Goal: Information Seeking & Learning: Learn about a topic

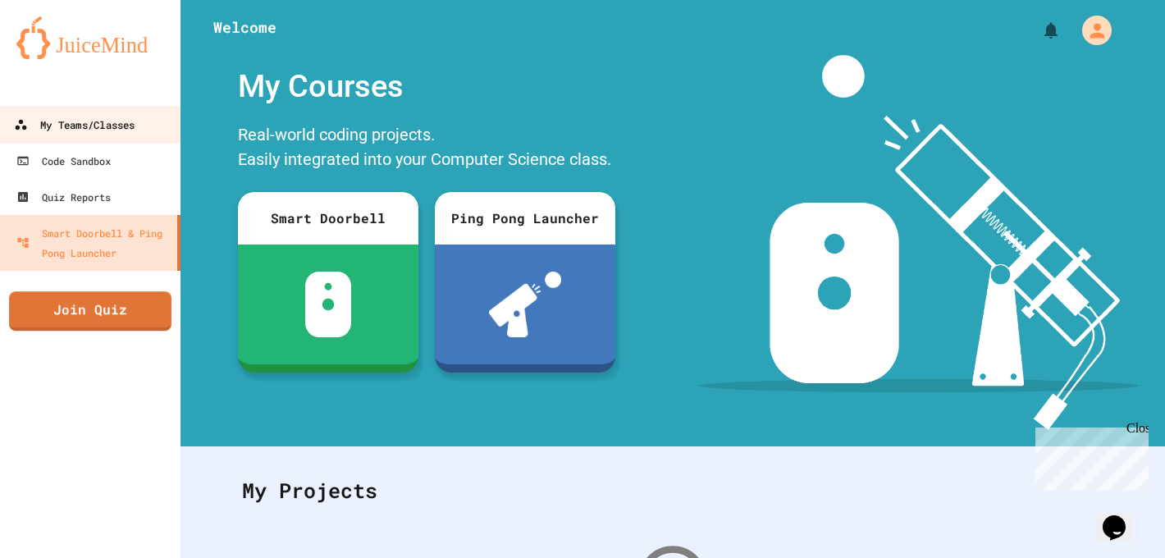
click at [66, 121] on div "My Teams/Classes" at bounding box center [74, 125] width 121 height 21
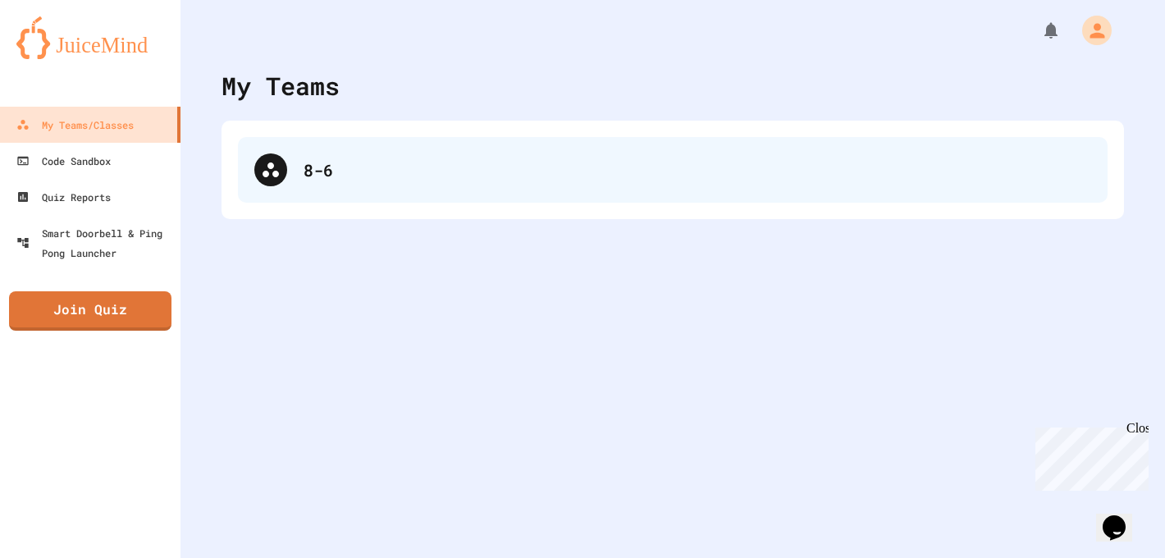
click at [351, 155] on div "8-6" at bounding box center [673, 170] width 870 height 66
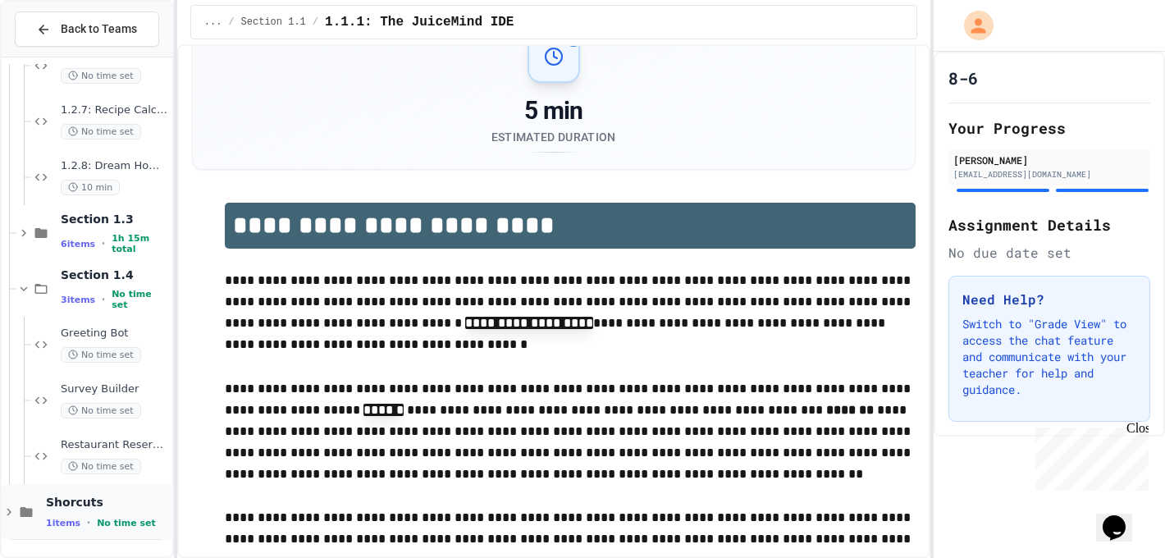
click at [59, 514] on div "Shorcuts 1 items • No time set" at bounding box center [107, 512] width 123 height 34
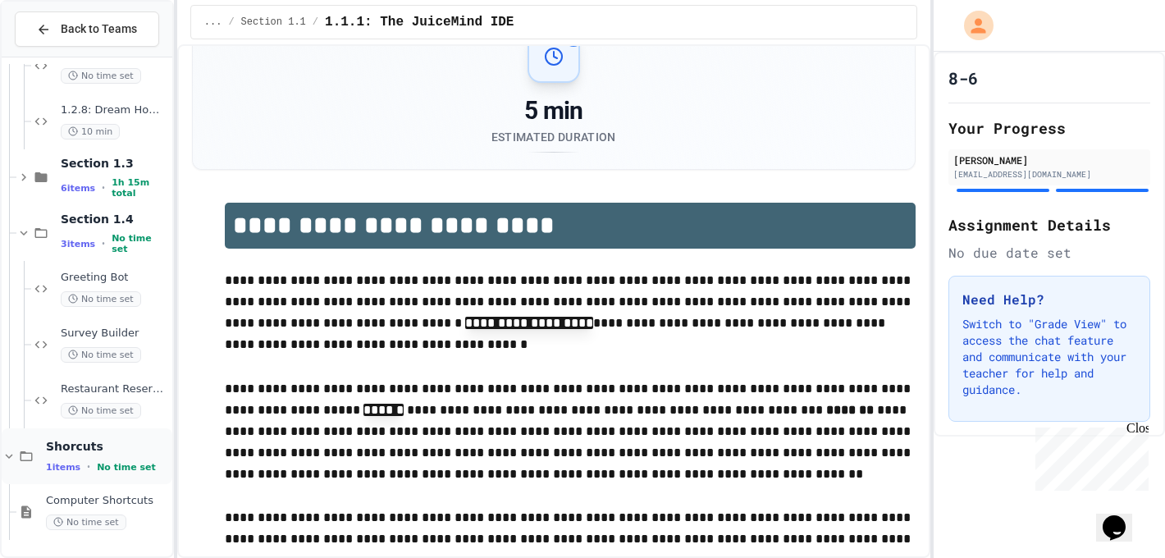
click at [72, 502] on span "Computer Shortcuts" at bounding box center [107, 501] width 123 height 14
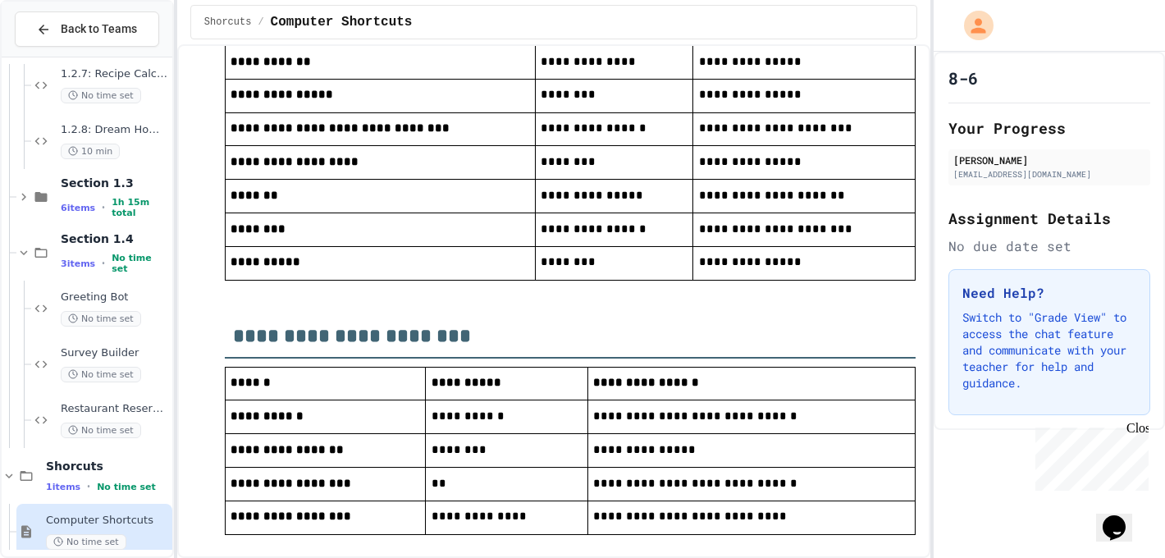
scroll to position [1442, 0]
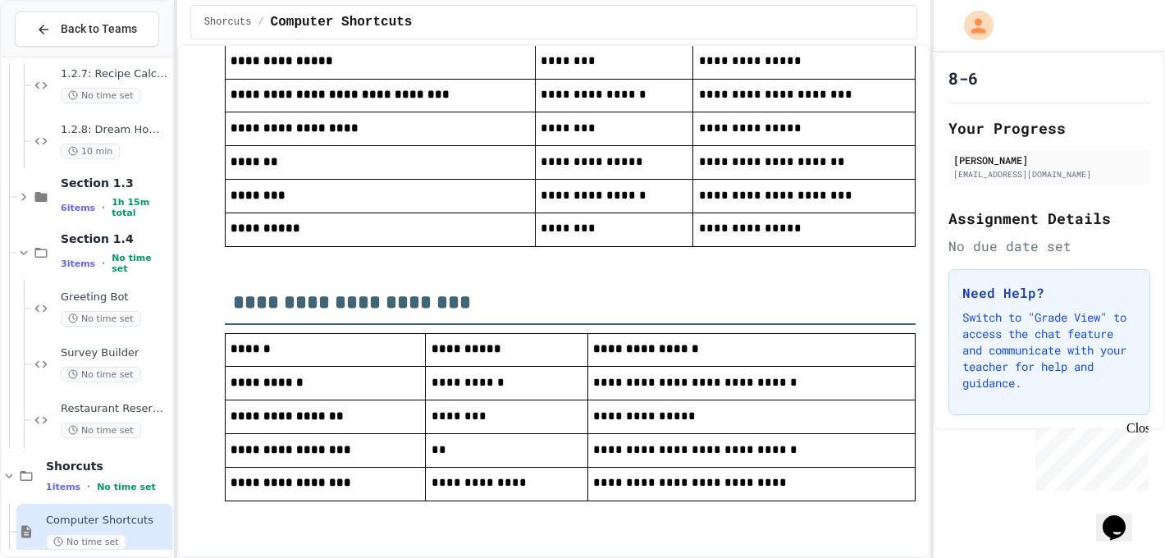
drag, startPoint x: 230, startPoint y: 330, endPoint x: 770, endPoint y: 485, distance: 561.7
click at [770, 501] on p at bounding box center [570, 511] width 691 height 21
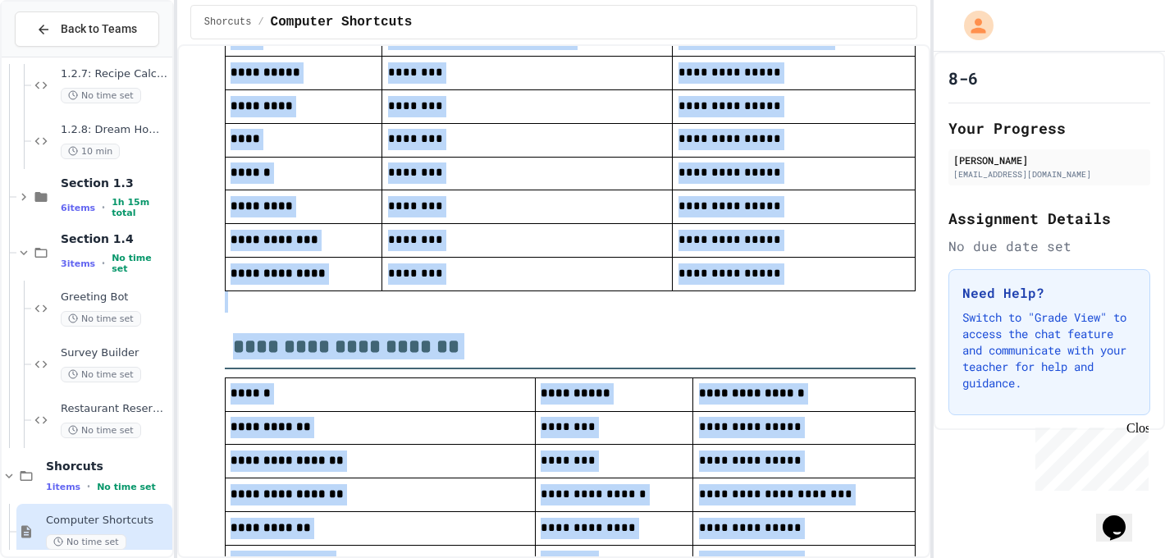
scroll to position [938, 0]
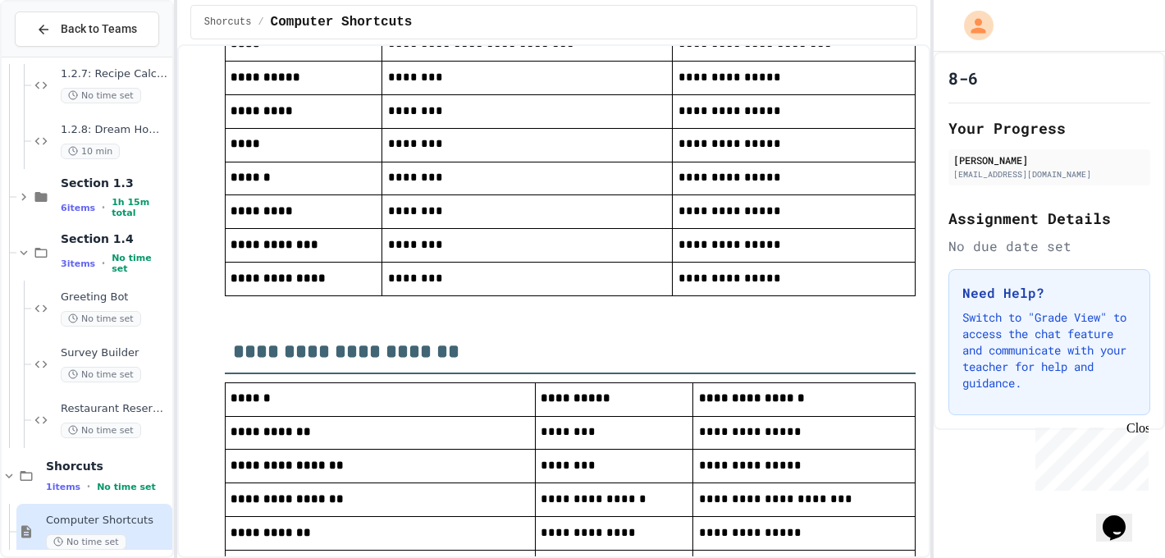
drag, startPoint x: 755, startPoint y: 466, endPoint x: 299, endPoint y: 120, distance: 572.7
click at [297, 115] on div "**********" at bounding box center [570, 102] width 691 height 1893
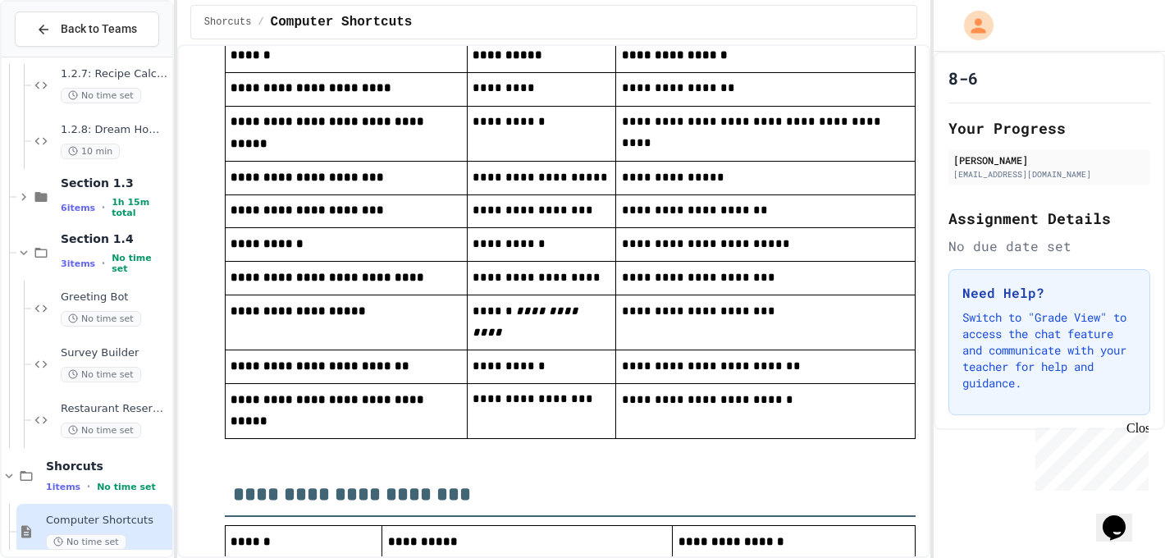
scroll to position [269, 0]
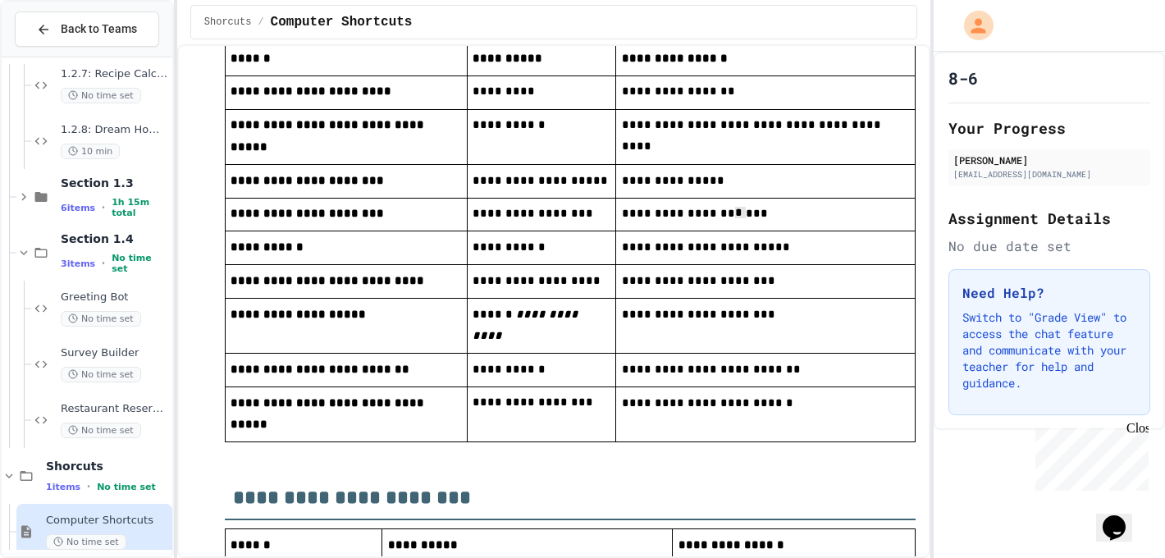
drag, startPoint x: 740, startPoint y: 202, endPoint x: 686, endPoint y: 202, distance: 54.2
click at [638, 198] on td "**********" at bounding box center [765, 215] width 299 height 34
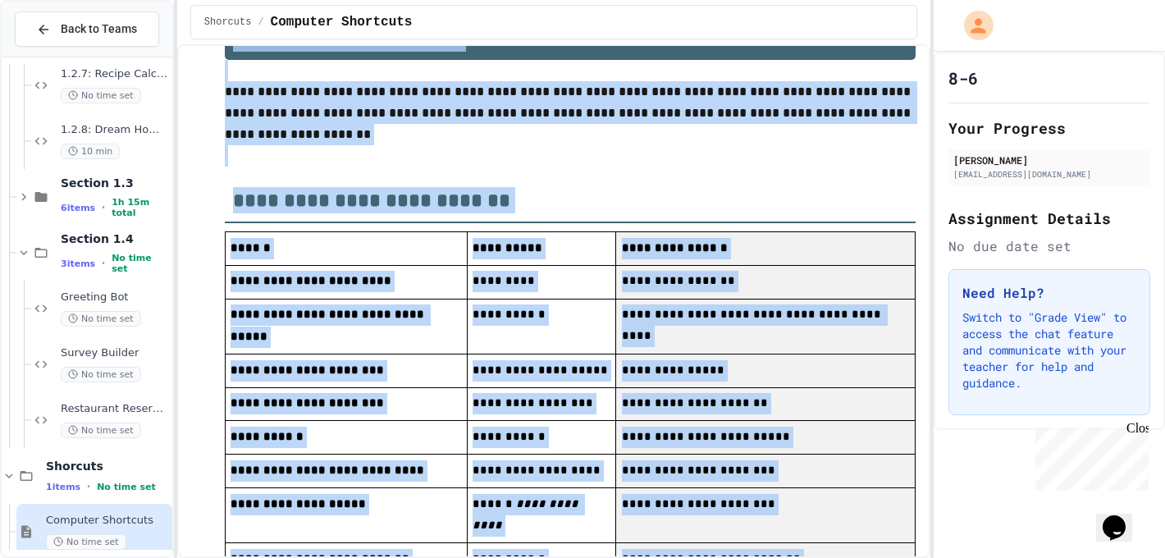
scroll to position [108, 0]
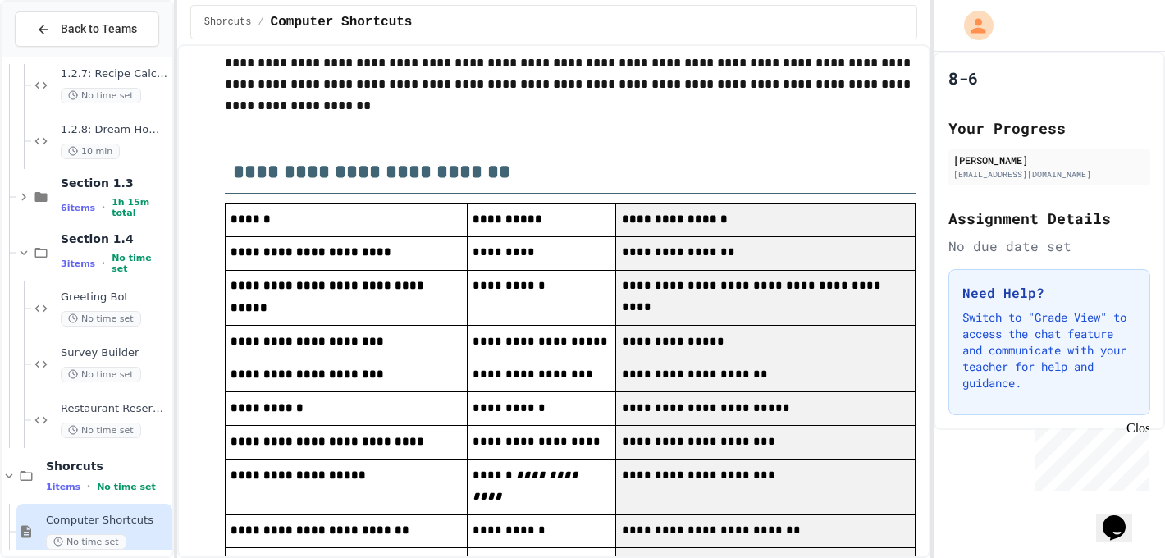
drag, startPoint x: 629, startPoint y: 58, endPoint x: 805, endPoint y: 539, distance: 511.9
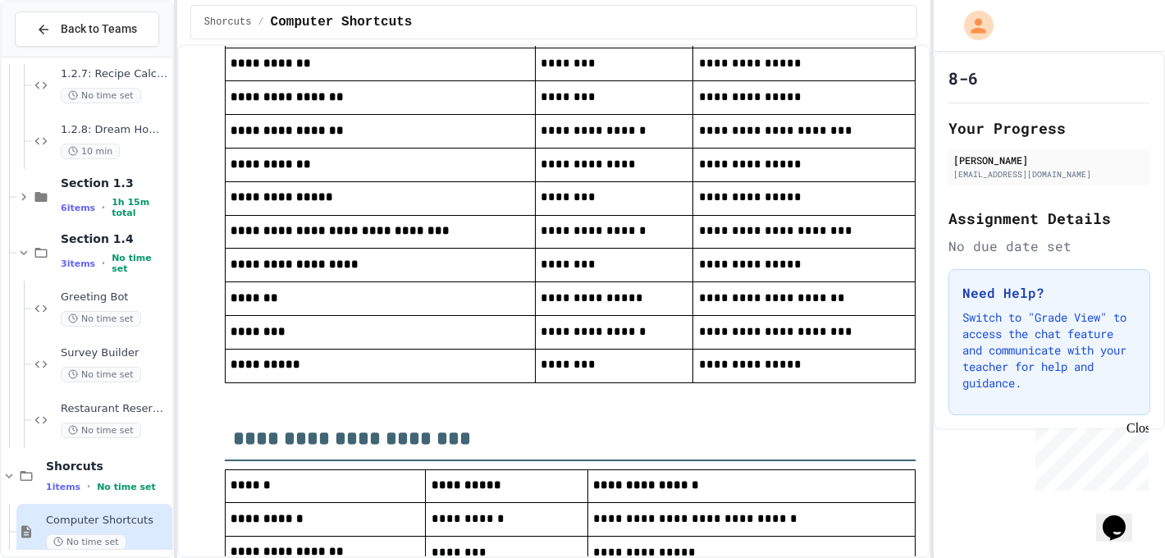
scroll to position [1442, 0]
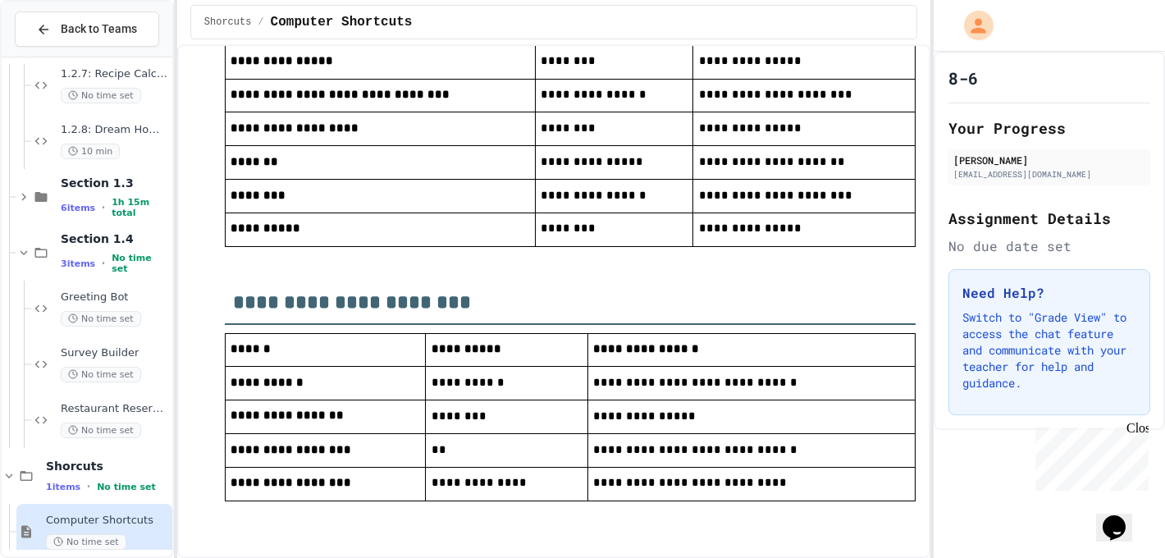
drag, startPoint x: 656, startPoint y: 153, endPoint x: 855, endPoint y: 408, distance: 323.8
click at [808, 247] on p at bounding box center [570, 257] width 691 height 21
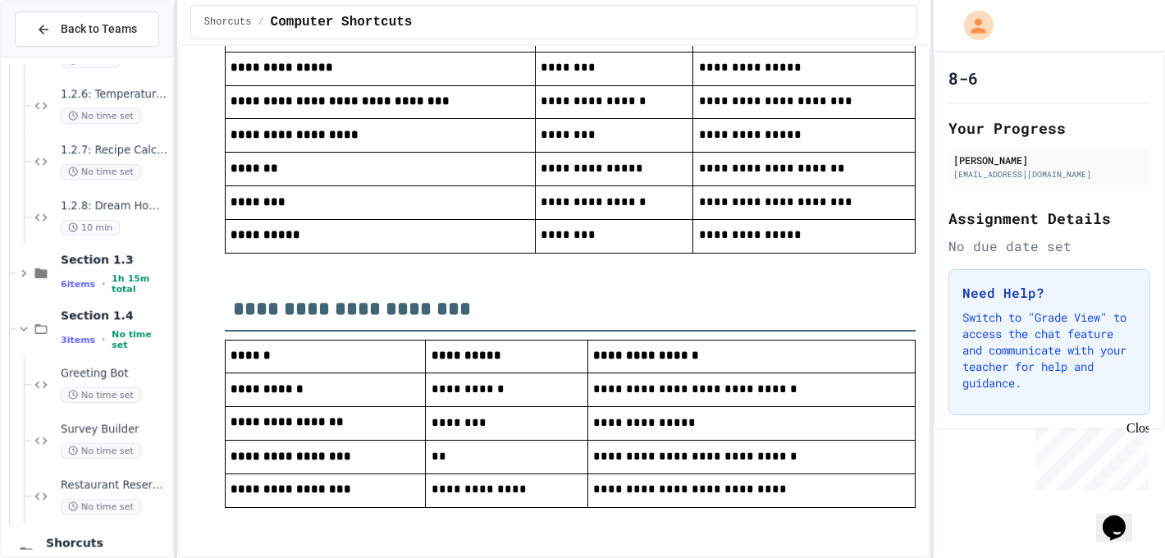
scroll to position [1439, 0]
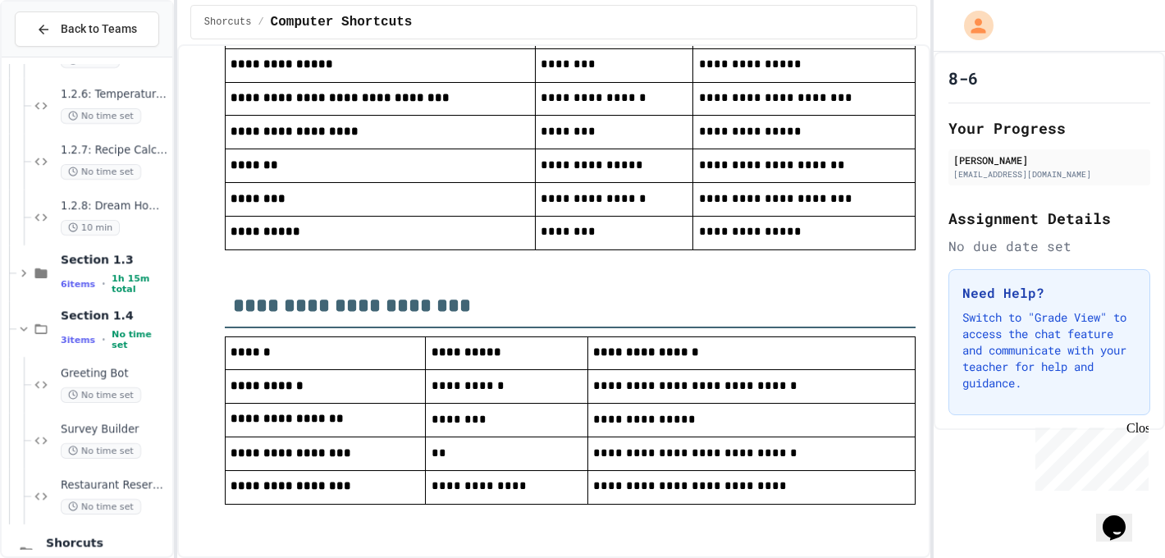
click at [751, 272] on h2 "**********" at bounding box center [570, 300] width 691 height 57
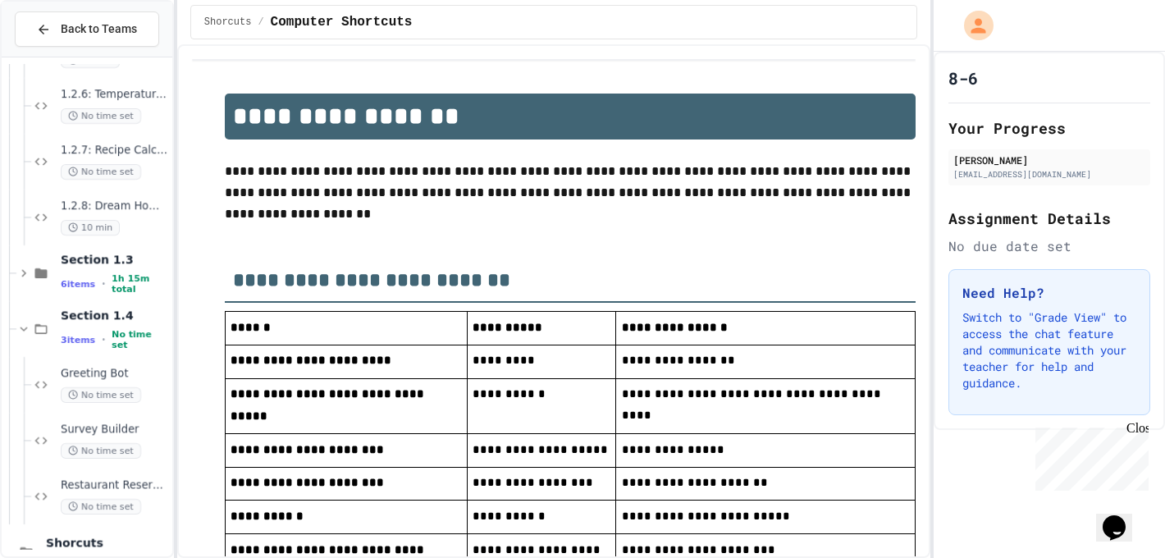
scroll to position [158, 0]
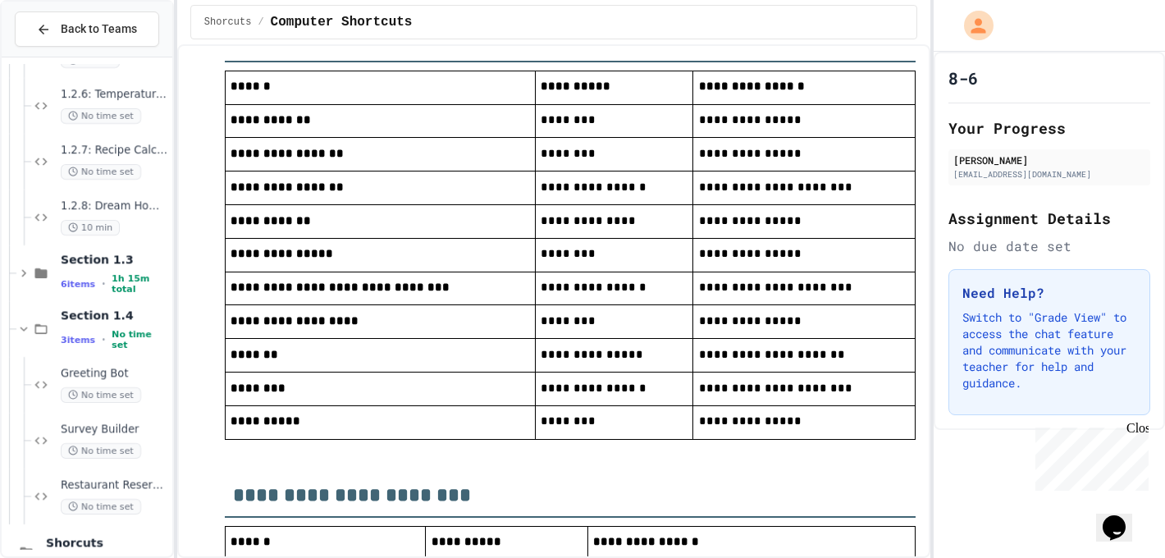
drag, startPoint x: 626, startPoint y: 168, endPoint x: 765, endPoint y: 42, distance: 187.6
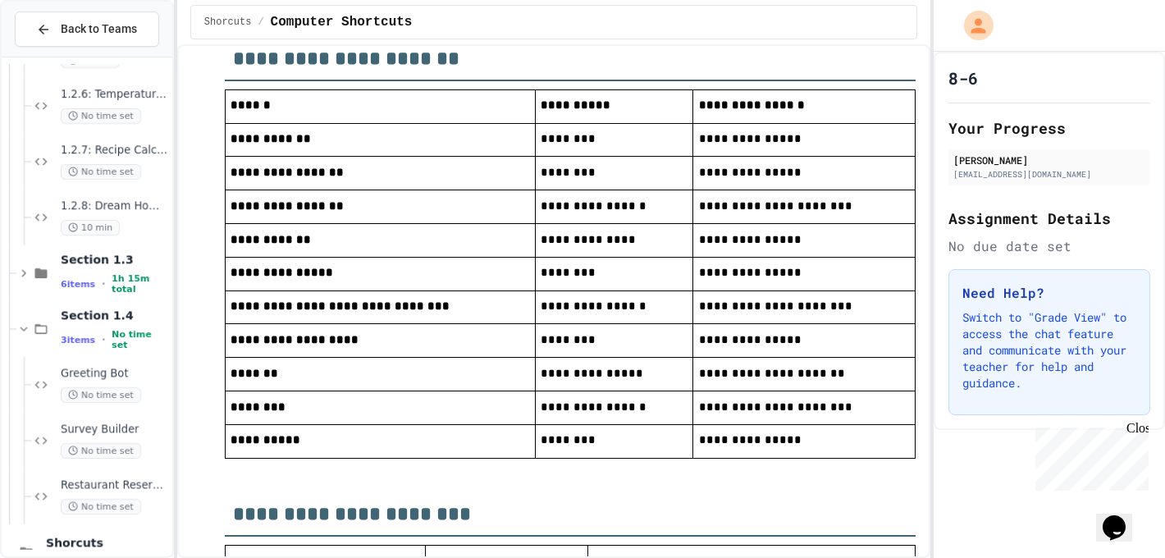
scroll to position [1220, 0]
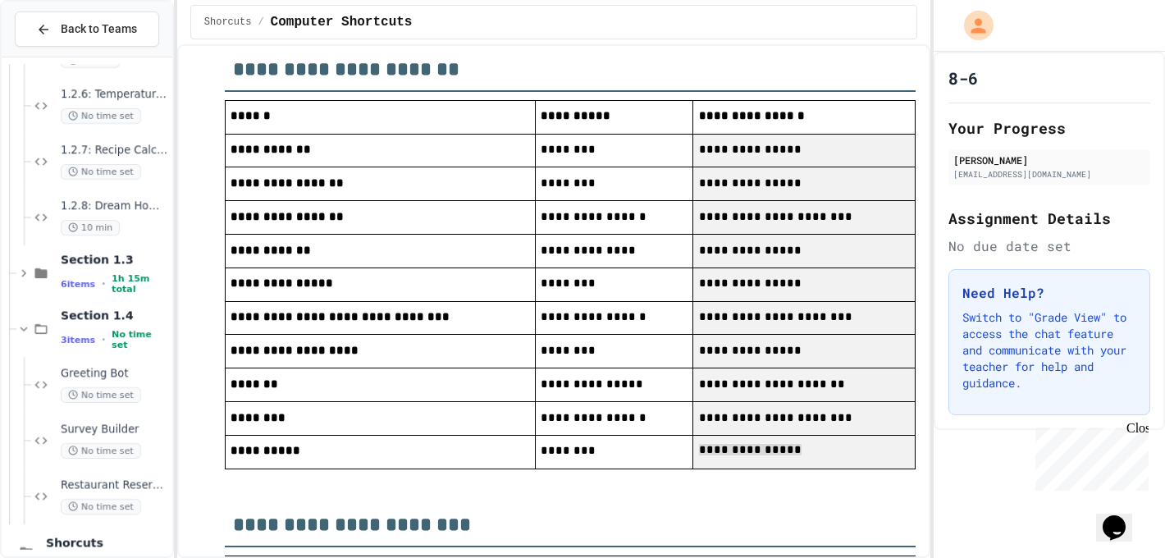
drag, startPoint x: 687, startPoint y: 114, endPoint x: 813, endPoint y: 447, distance: 356.3
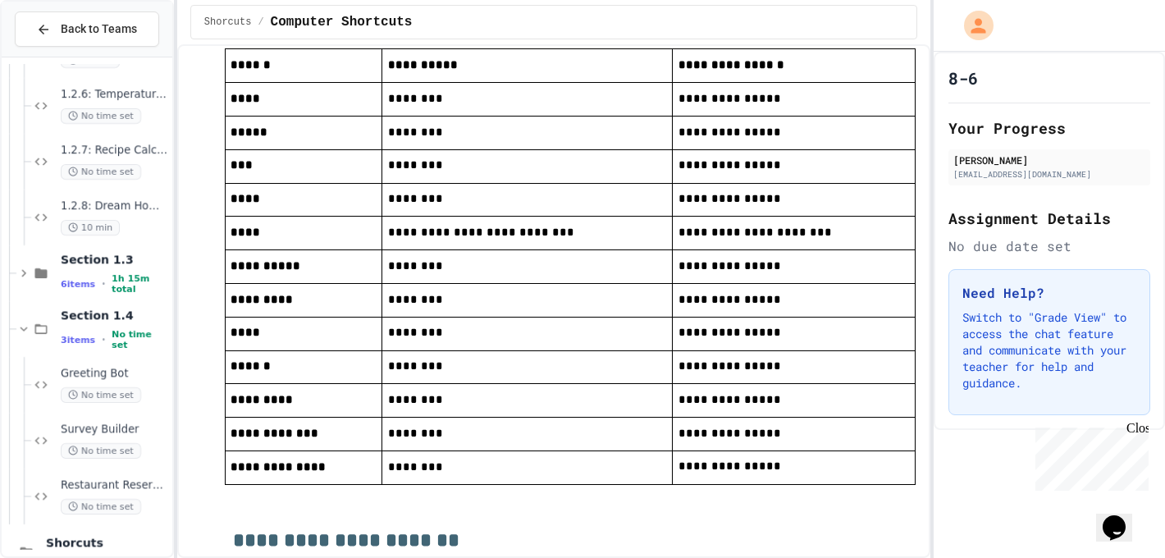
scroll to position [745, 0]
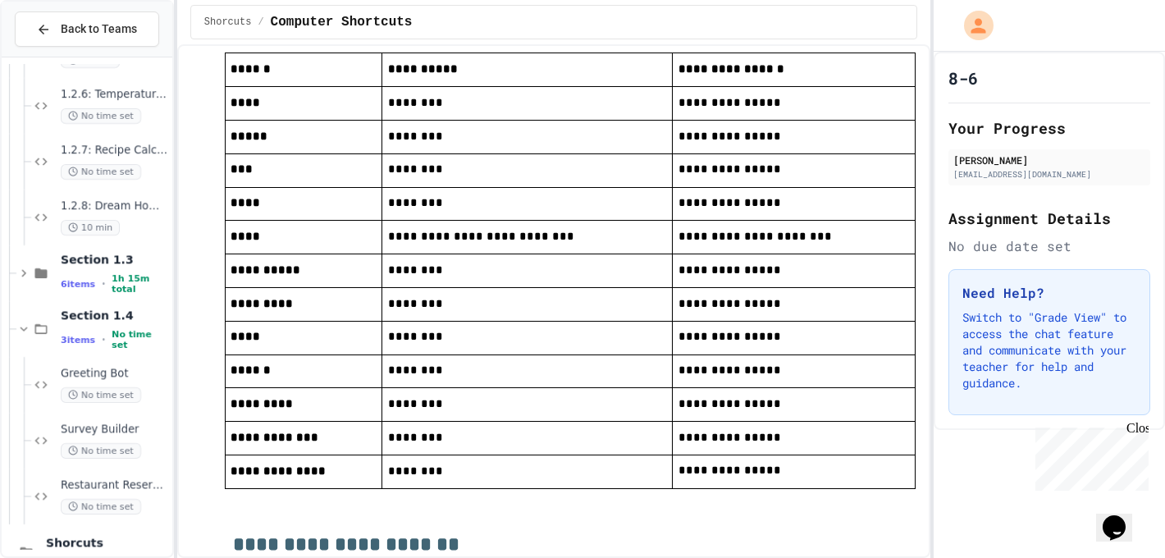
click at [1016, 1] on div at bounding box center [1049, 26] width 231 height 52
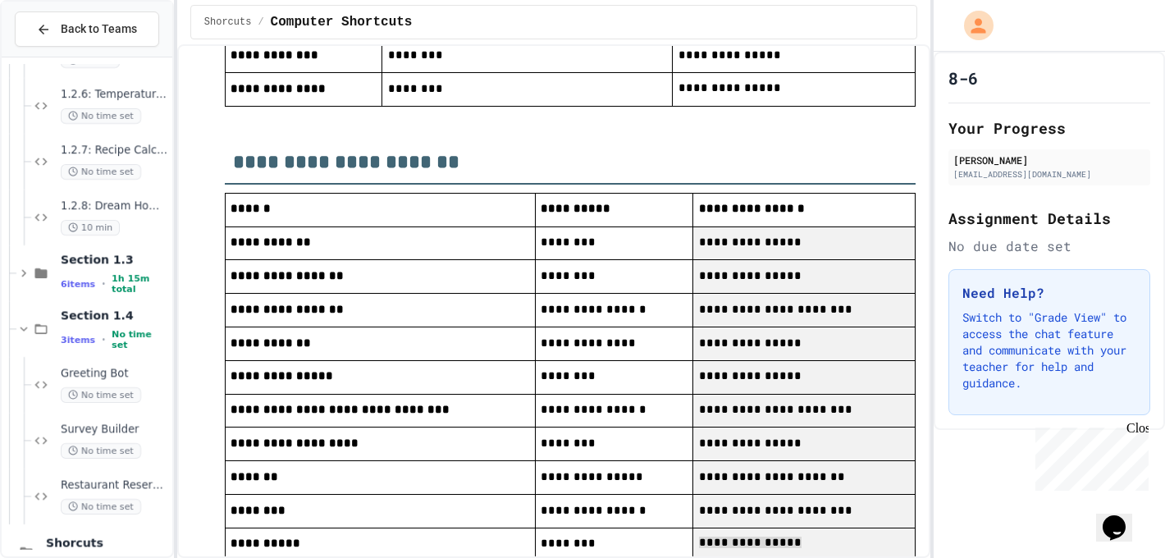
scroll to position [0, 0]
